Goal: Task Accomplishment & Management: Manage account settings

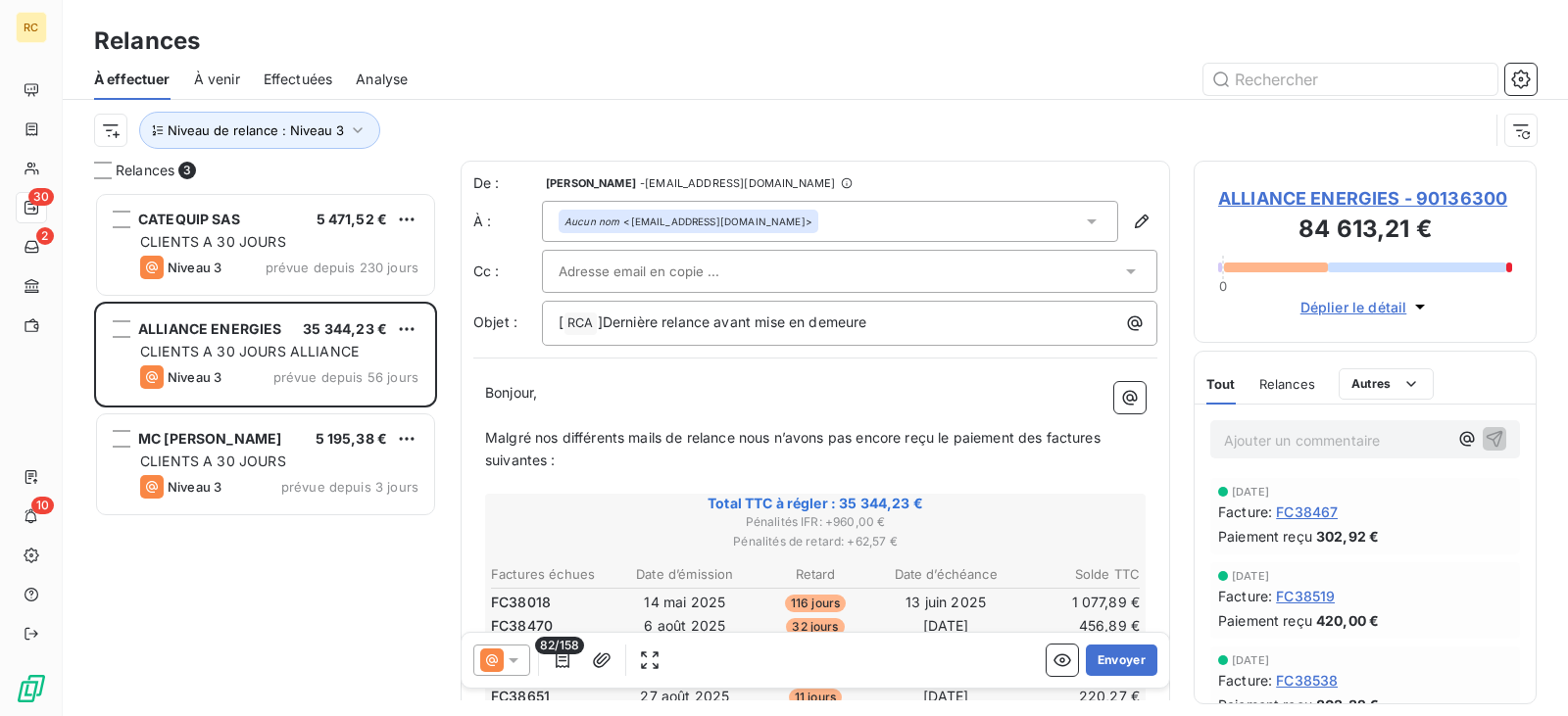
scroll to position [510, 329]
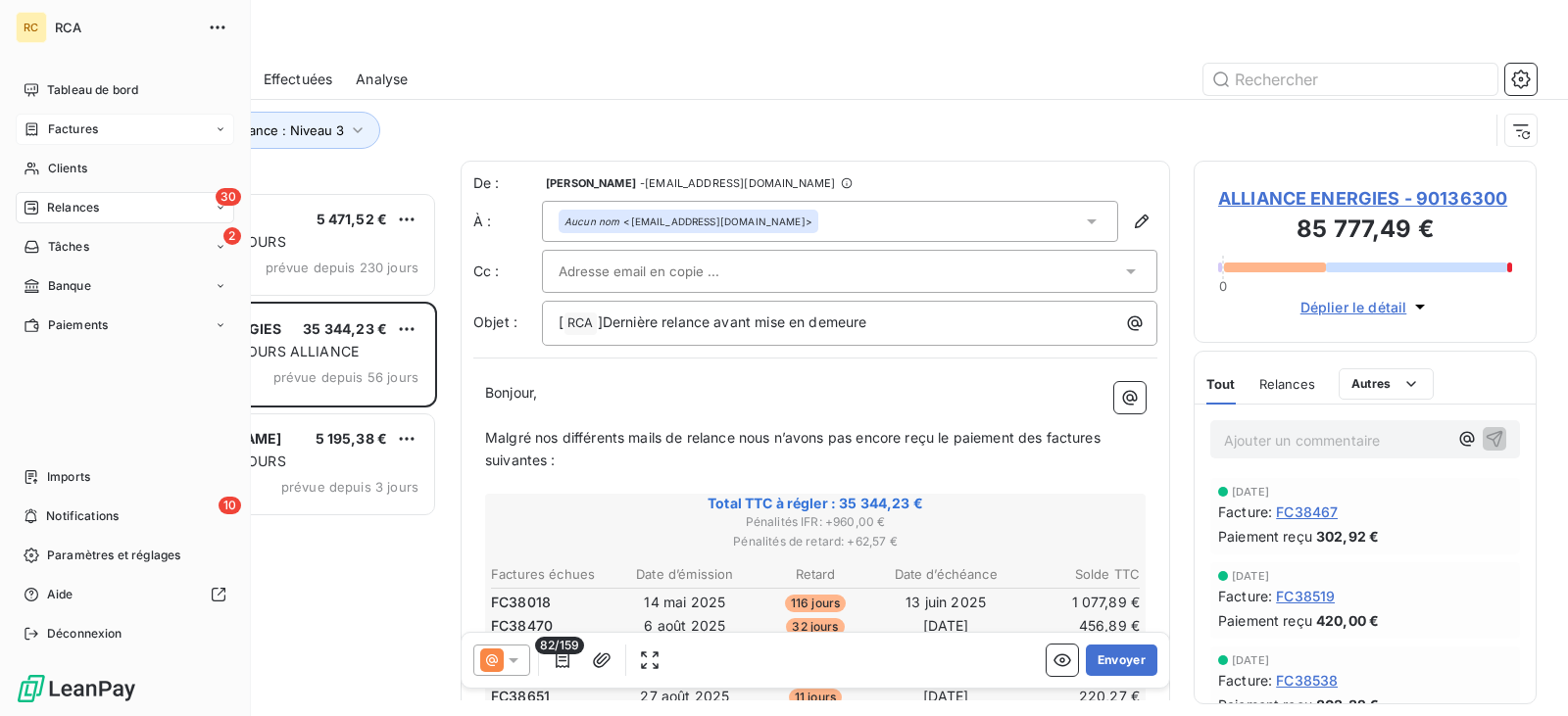
click at [81, 126] on span "Factures" at bounding box center [73, 129] width 50 height 18
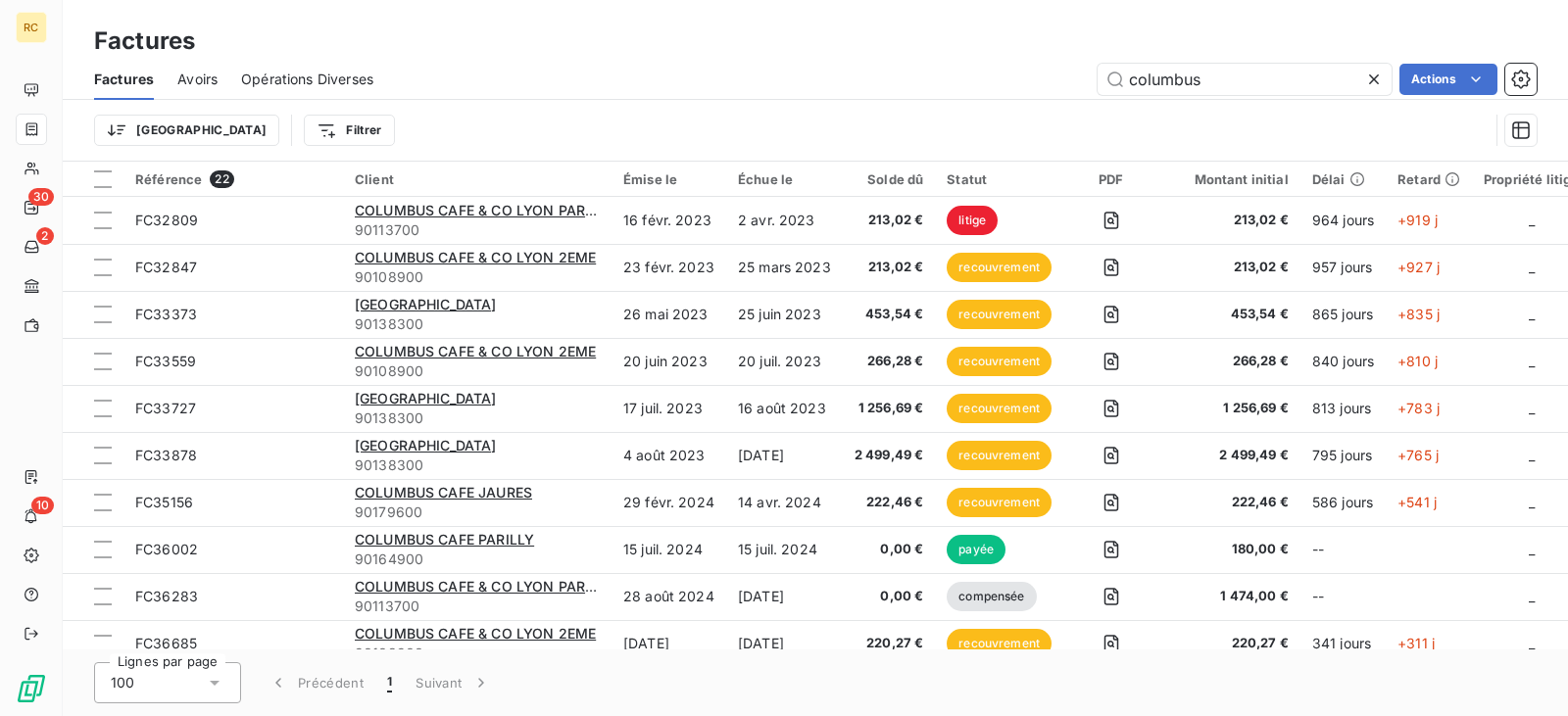
drag, startPoint x: 1186, startPoint y: 74, endPoint x: 1057, endPoint y: 65, distance: 129.3
click at [1057, 65] on div "columbus Actions" at bounding box center [966, 79] width 1140 height 31
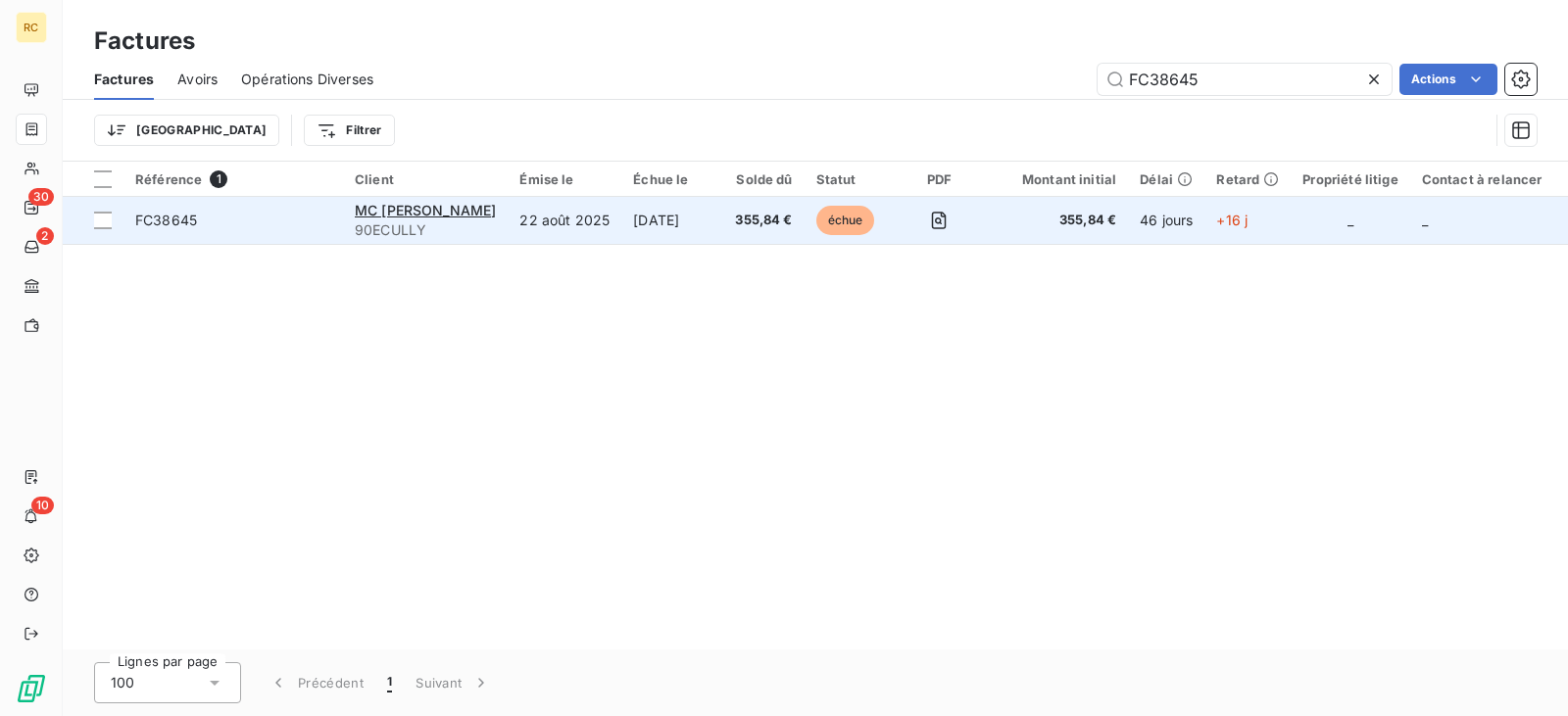
type input "FC38645"
click at [575, 216] on td "22 août 2025" at bounding box center [565, 220] width 114 height 47
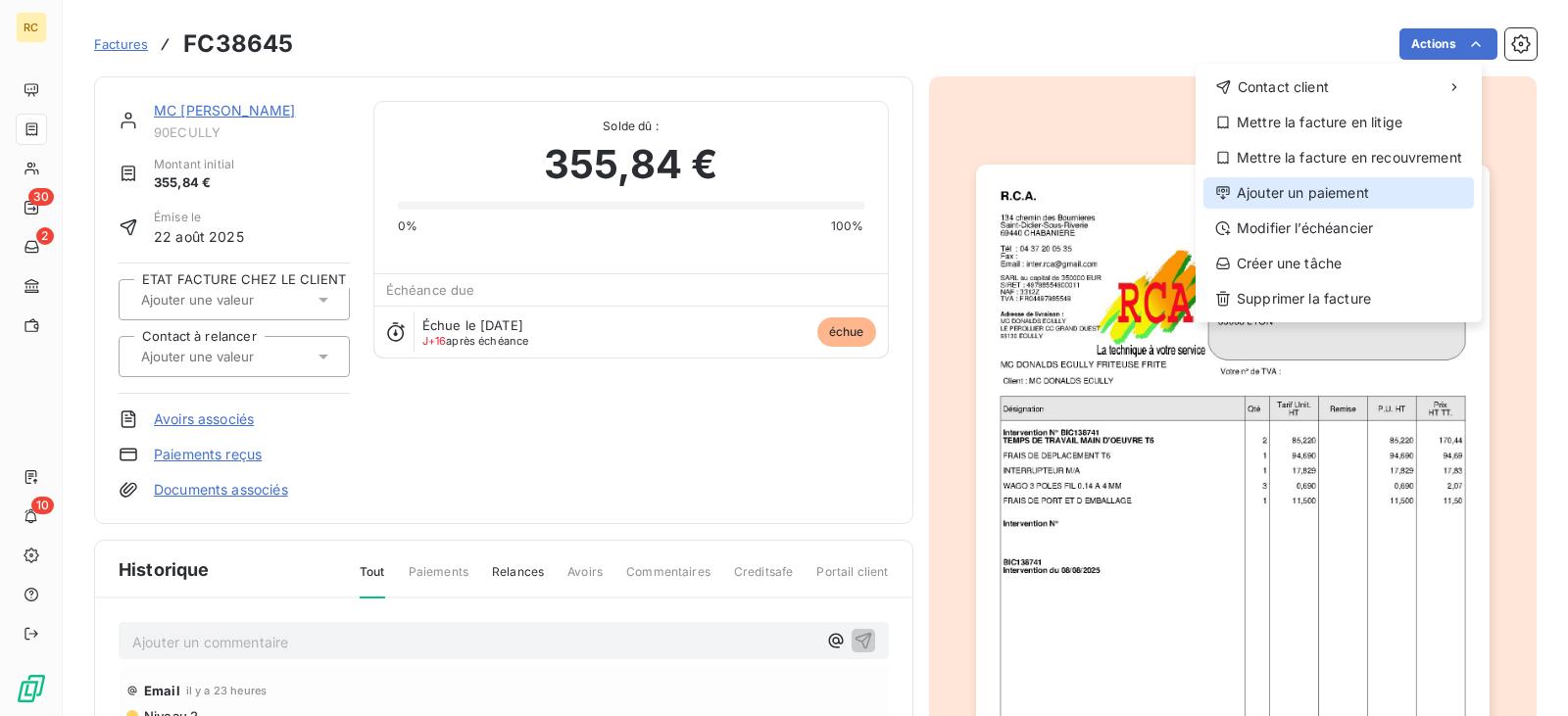
click at [1374, 191] on div "Ajouter un paiement" at bounding box center [1339, 192] width 271 height 31
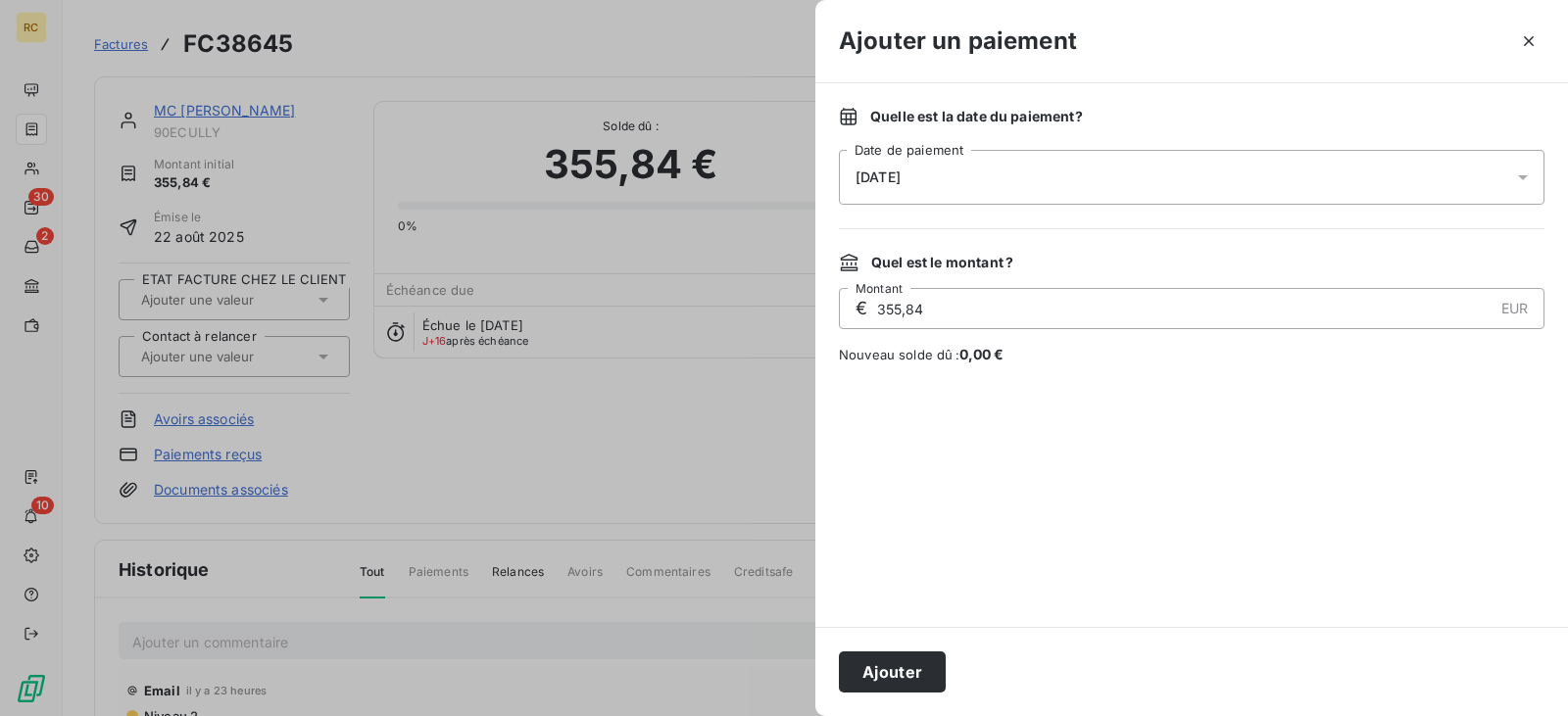
click at [1197, 187] on div "[DATE]" at bounding box center [1191, 177] width 705 height 55
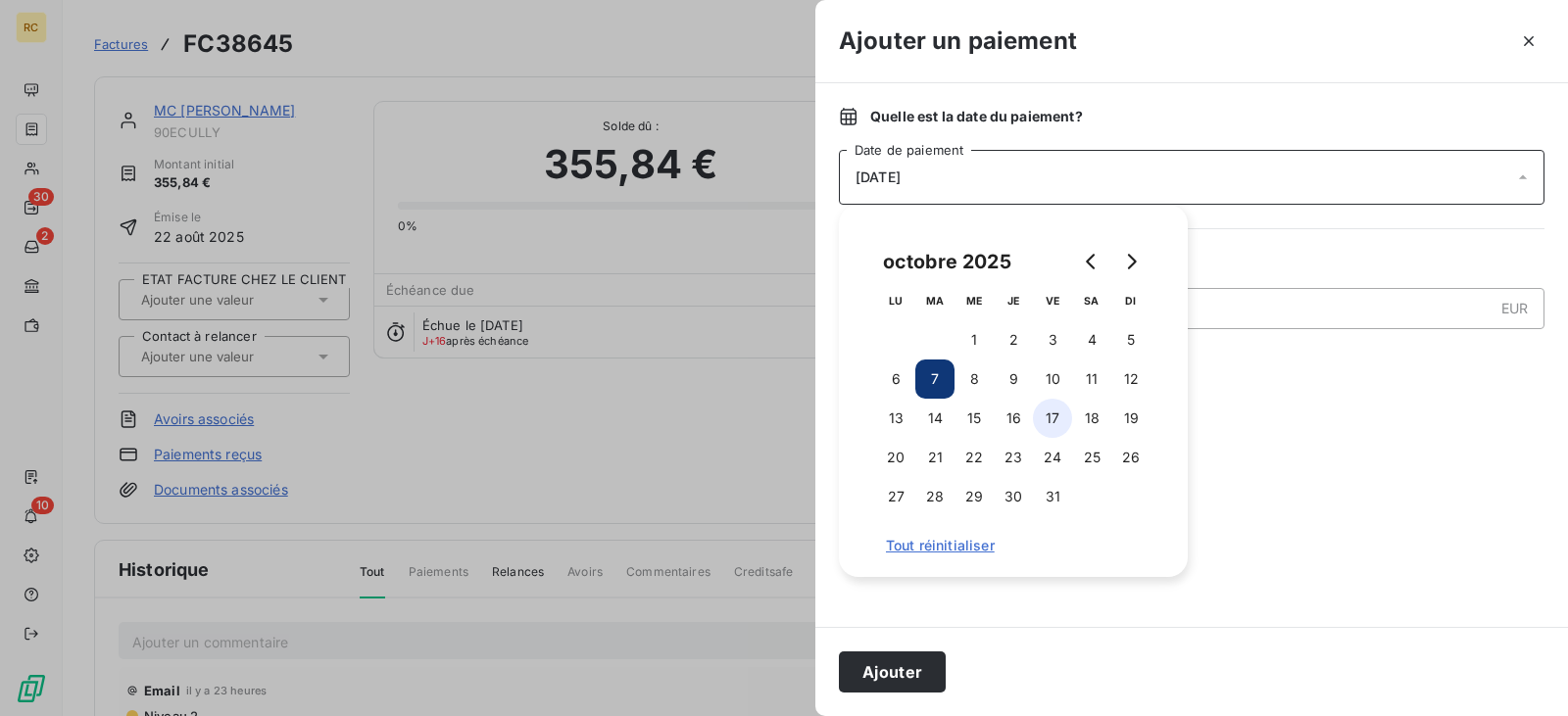
click at [1059, 421] on button "17" at bounding box center [1052, 417] width 39 height 39
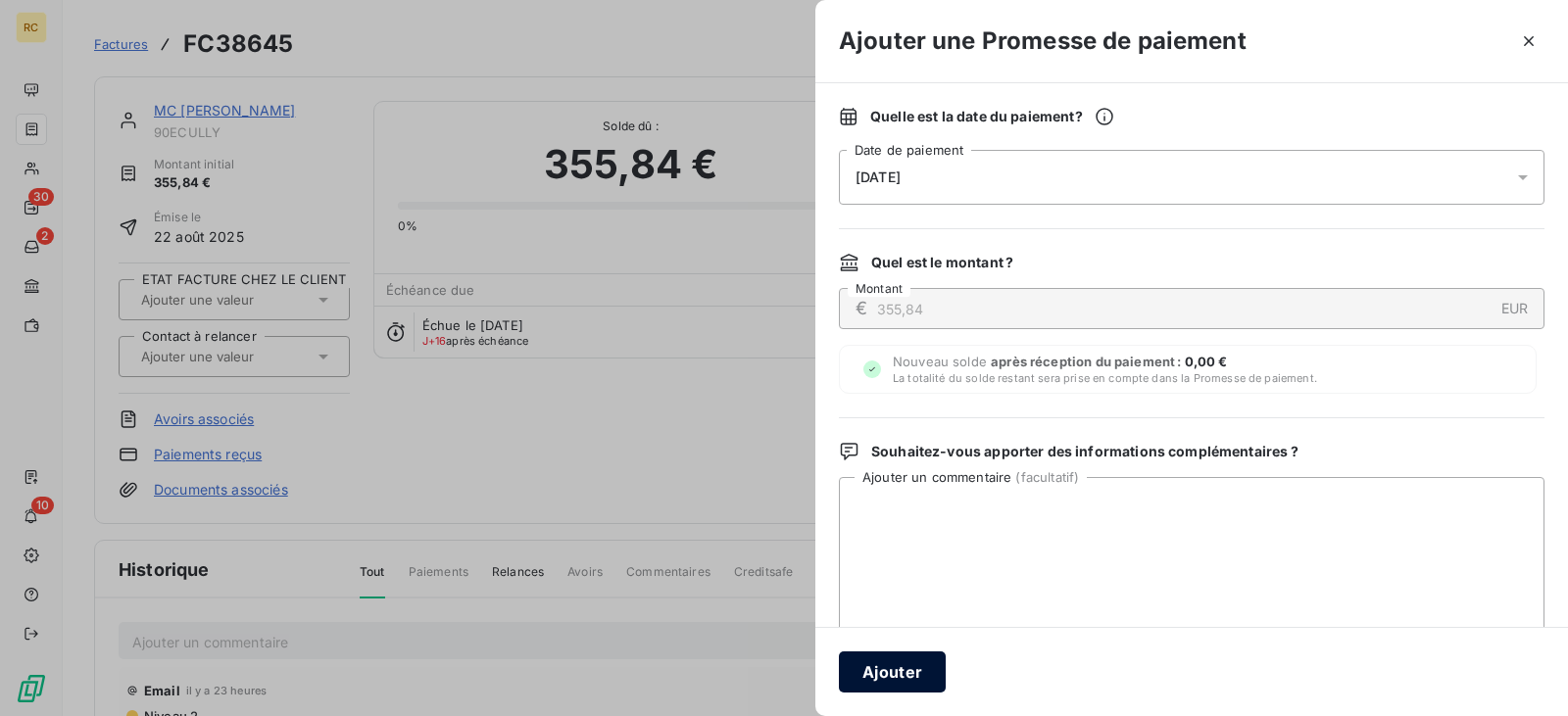
click at [897, 684] on button "Ajouter" at bounding box center [892, 671] width 107 height 41
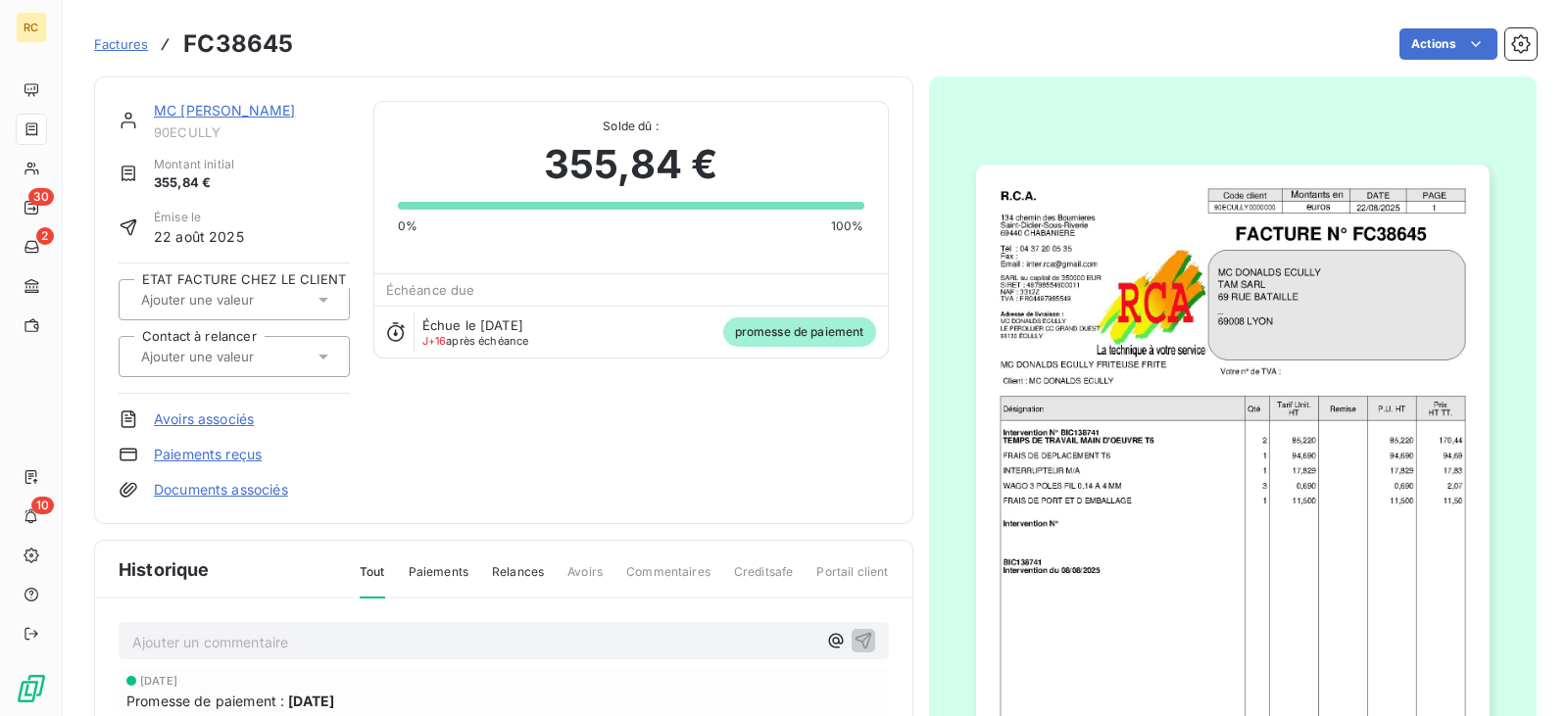
click at [282, 114] on link "MC [PERSON_NAME]" at bounding box center [224, 110] width 141 height 17
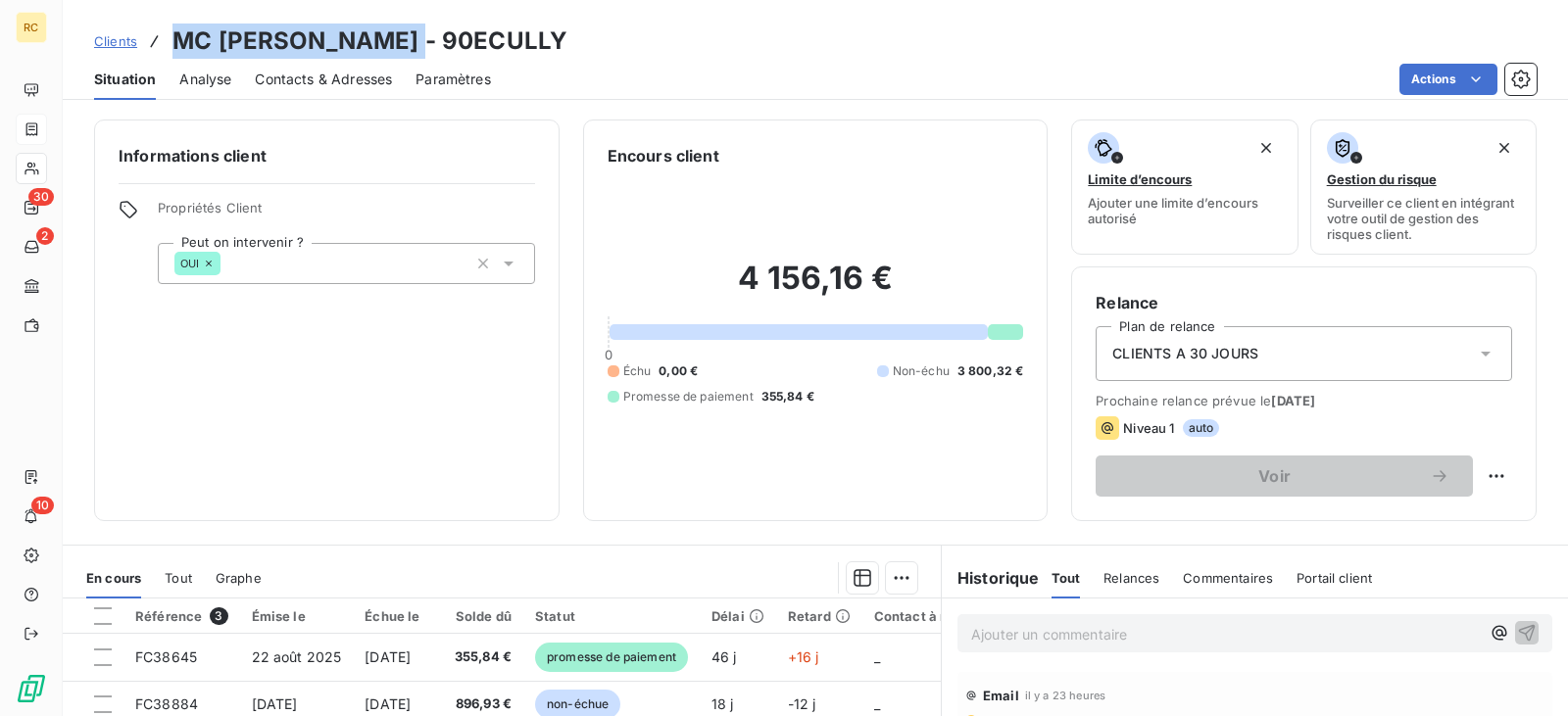
drag, startPoint x: 431, startPoint y: 41, endPoint x: 193, endPoint y: 39, distance: 238.0
click at [187, 34] on h3 "MC [PERSON_NAME] - 90ECULLY" at bounding box center [370, 41] width 394 height 35
drag, startPoint x: 171, startPoint y: 44, endPoint x: 425, endPoint y: 38, distance: 254.1
click at [425, 38] on h3 "MC [PERSON_NAME] - 90ECULLY" at bounding box center [370, 41] width 394 height 35
copy h3 "MC [PERSON_NAME]"
